Goal: Obtain resource: Download file/media

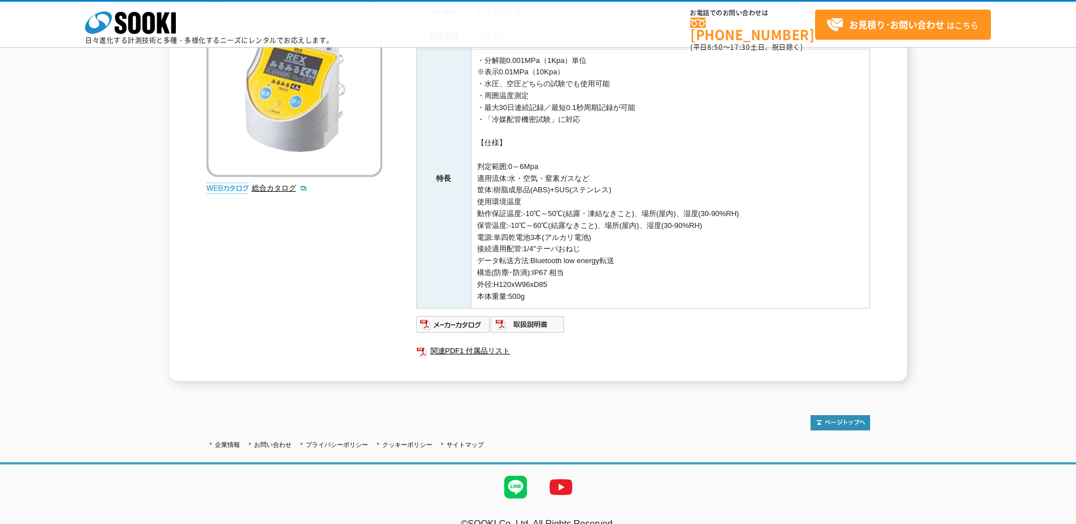
scroll to position [170, 0]
click at [473, 321] on img at bounding box center [453, 323] width 74 height 18
click at [580, 280] on td "・分解能0.001MPa（1Kpa）単位 ※表示0.01MPa（10Kpa） ・水圧、空圧どちらの試験でも使用可能 ・周囲温度測定 ・最大30日連続記録／最短…" at bounding box center [670, 178] width 399 height 260
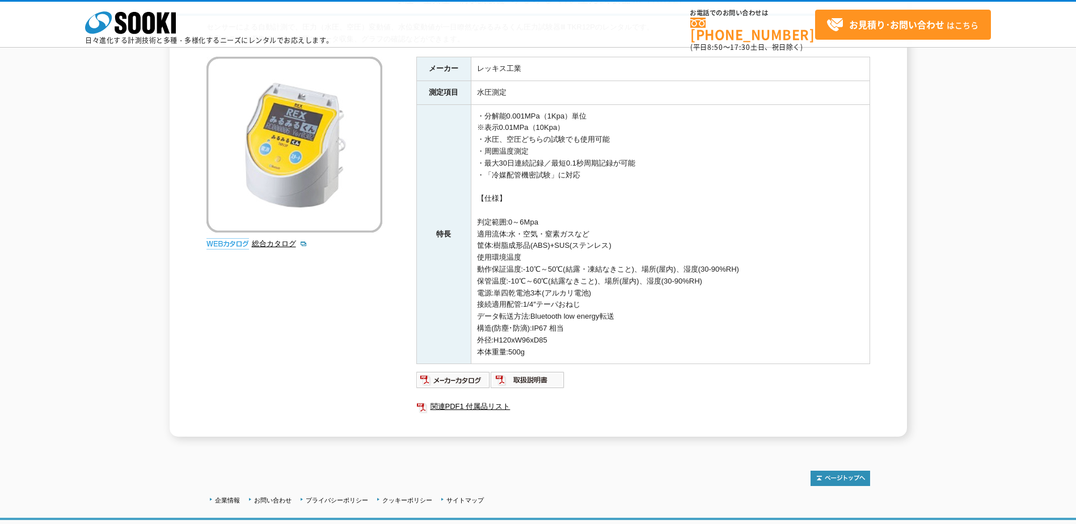
click at [558, 132] on td "・分解能0.001MPa（1Kpa）単位 ※表示0.01MPa（10Kpa） ・水圧、空圧どちらの試験でも使用可能 ・周囲温度測定 ・最大30日連続記録／最短…" at bounding box center [670, 234] width 399 height 260
click at [515, 380] on img at bounding box center [527, 380] width 74 height 18
click at [496, 408] on link "関連PDF1 付属品リスト" at bounding box center [643, 406] width 454 height 15
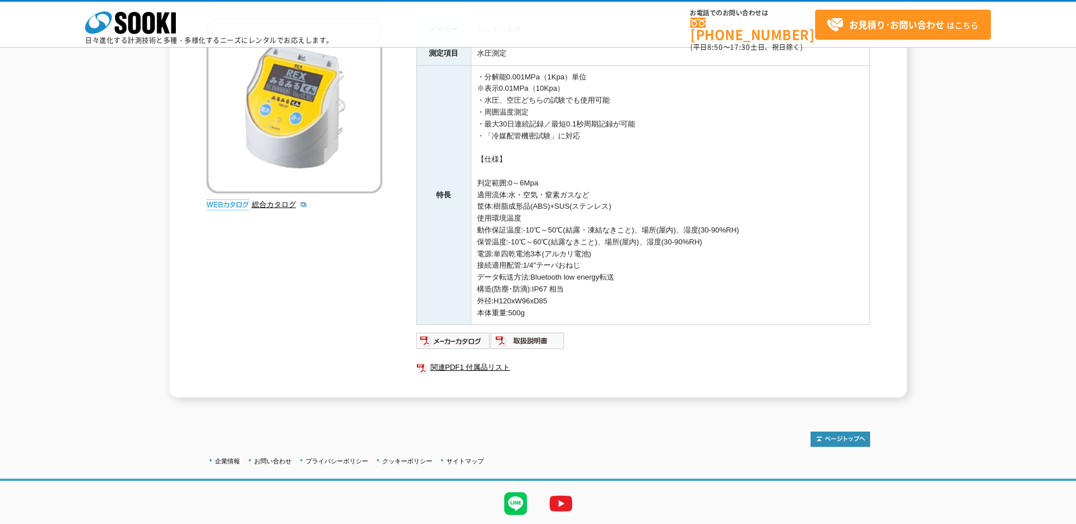
scroll to position [188, 0]
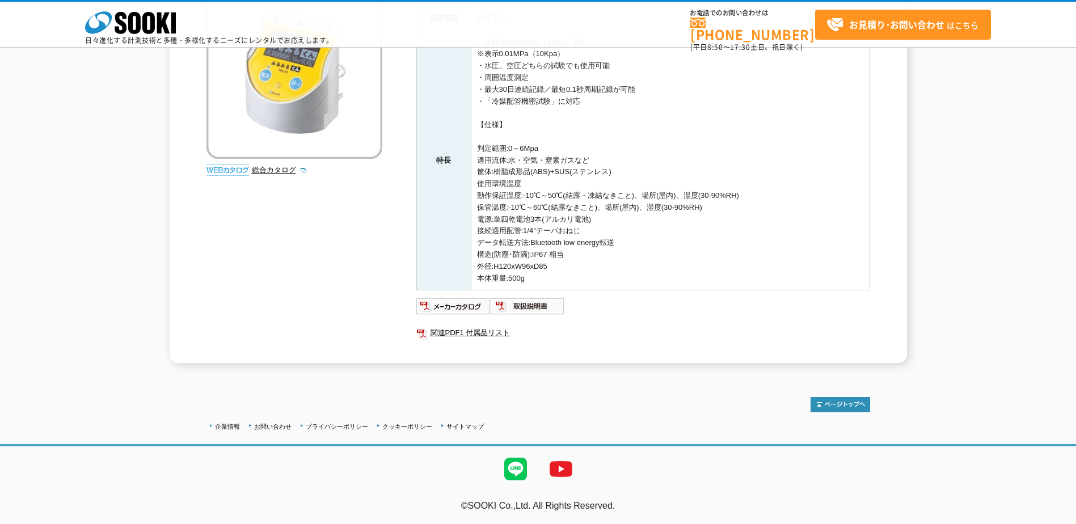
click at [273, 174] on link "総合カタログ" at bounding box center [280, 170] width 56 height 9
